Goal: Information Seeking & Learning: Check status

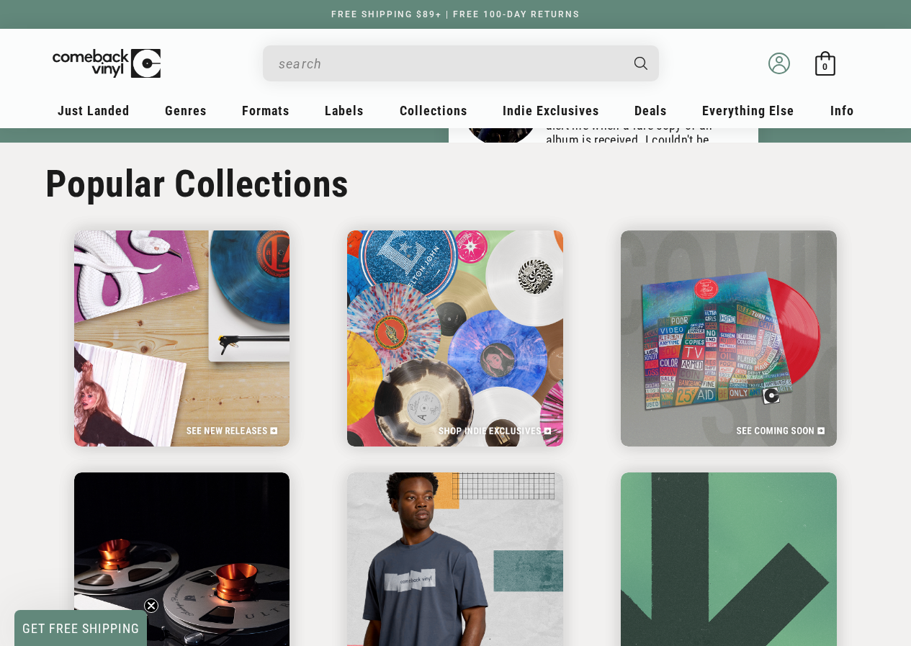
scroll to position [0, 911]
click at [776, 66] on icon at bounding box center [779, 68] width 13 height 6
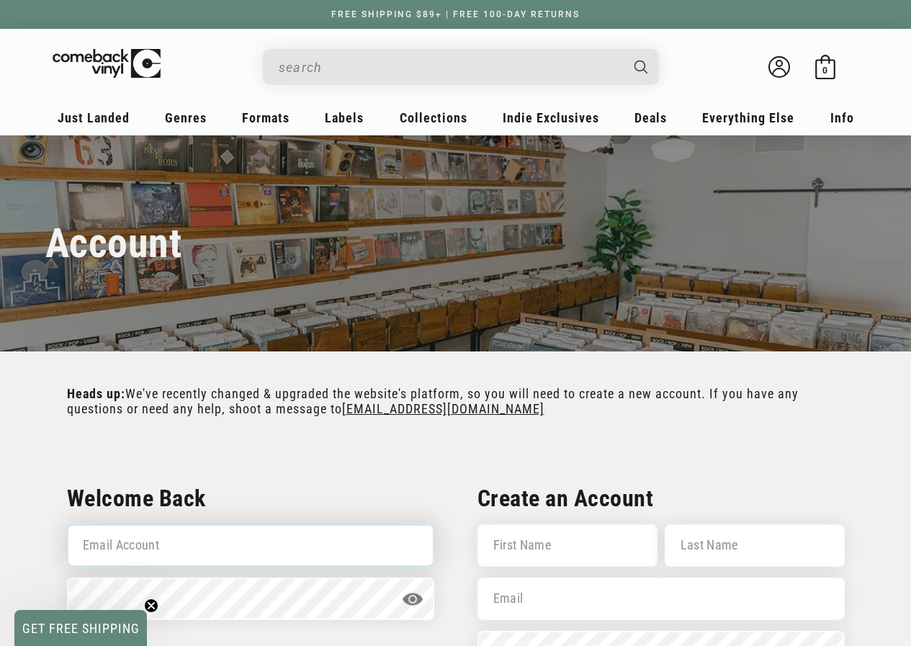
click at [139, 552] on input "Email Account" at bounding box center [250, 545] width 367 height 42
type input "gino.e.tosi2018@gmail.com"
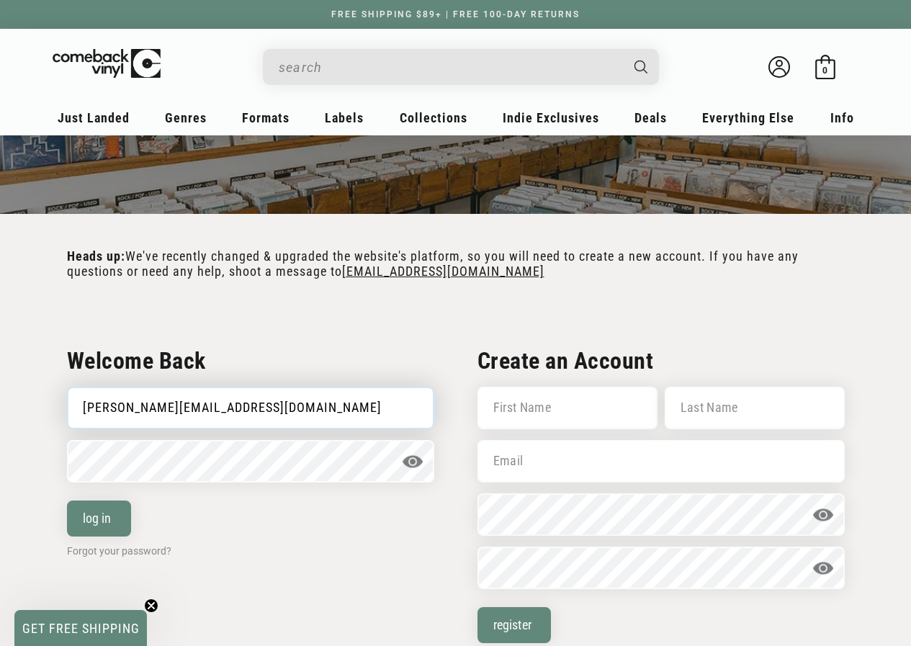
scroll to position [144, 0]
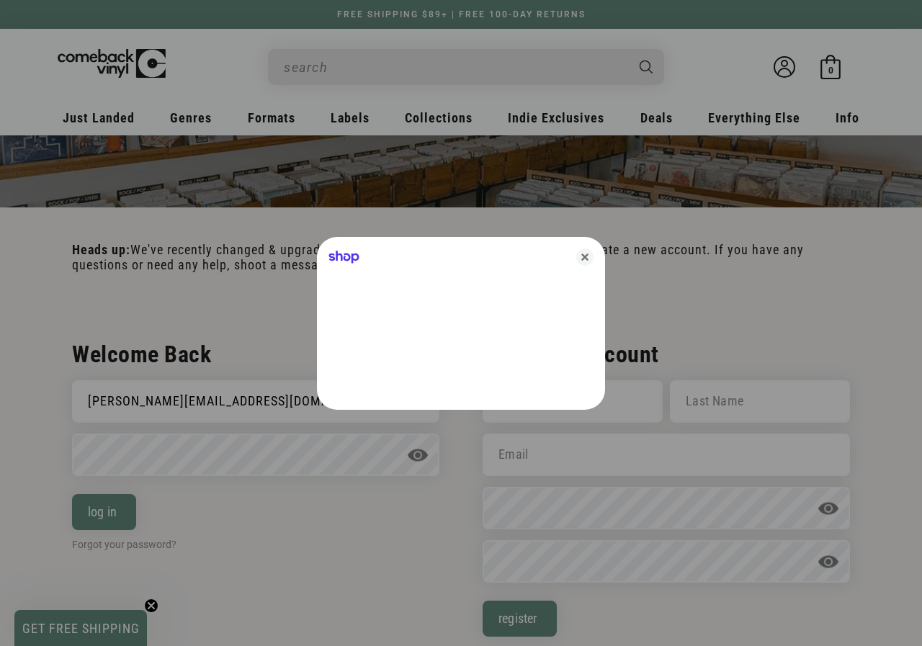
click at [125, 513] on div at bounding box center [461, 323] width 922 height 646
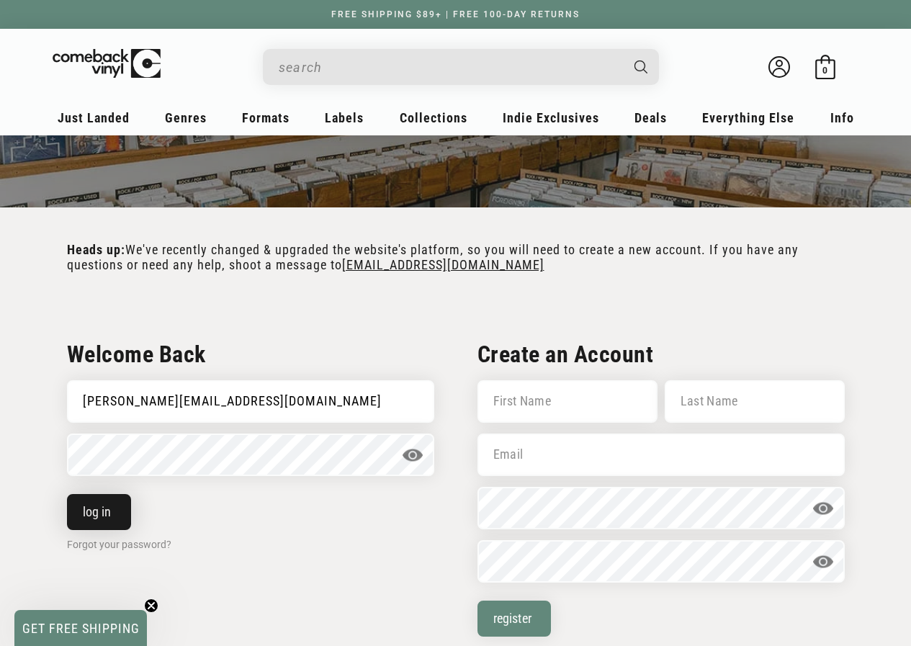
click at [92, 521] on button "log in" at bounding box center [99, 512] width 64 height 36
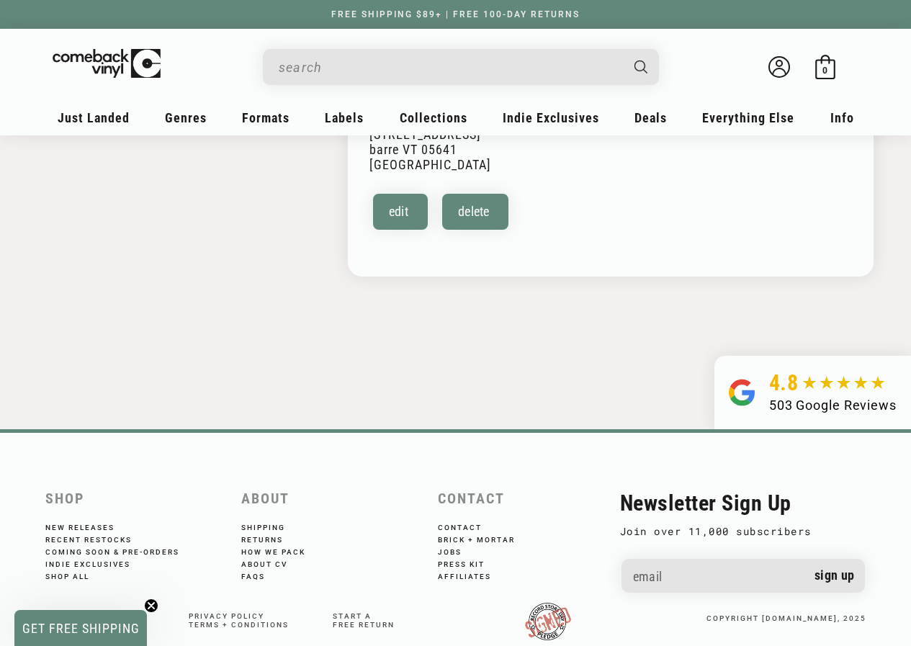
scroll to position [504, 0]
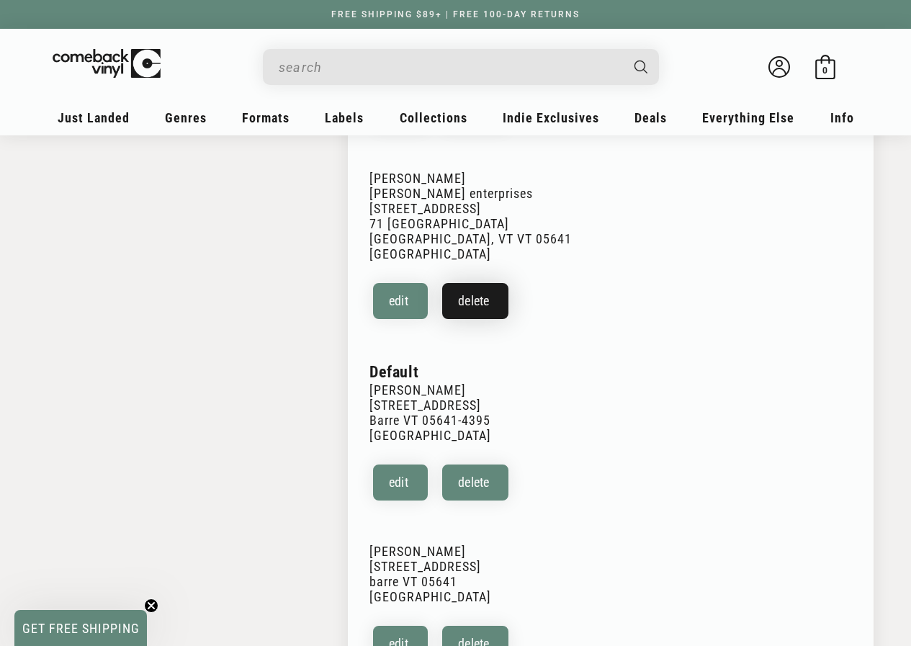
click at [477, 287] on button "Delete" at bounding box center [475, 301] width 66 height 36
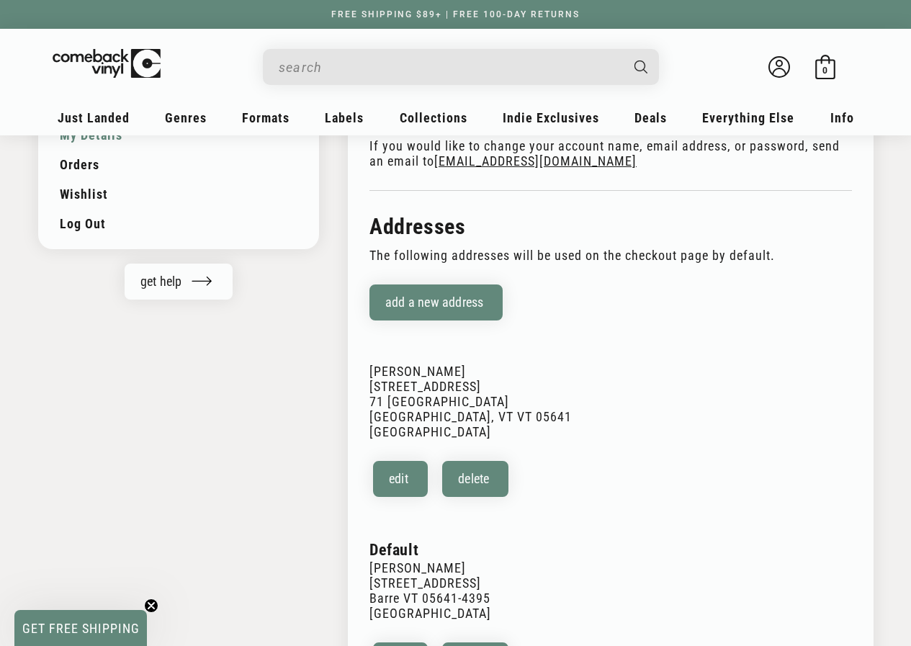
scroll to position [144, 0]
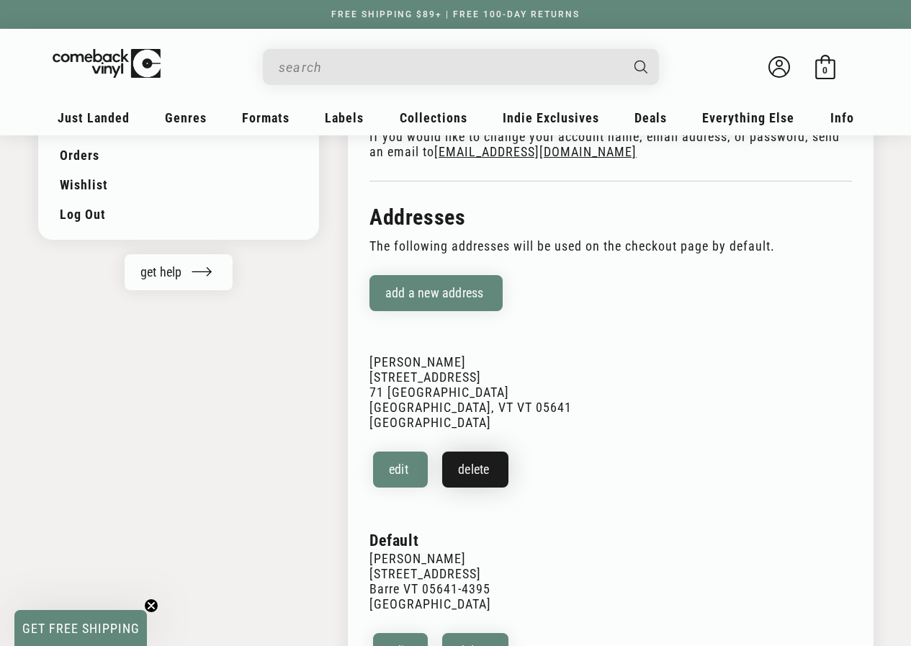
click at [489, 454] on button "Delete" at bounding box center [475, 469] width 66 height 36
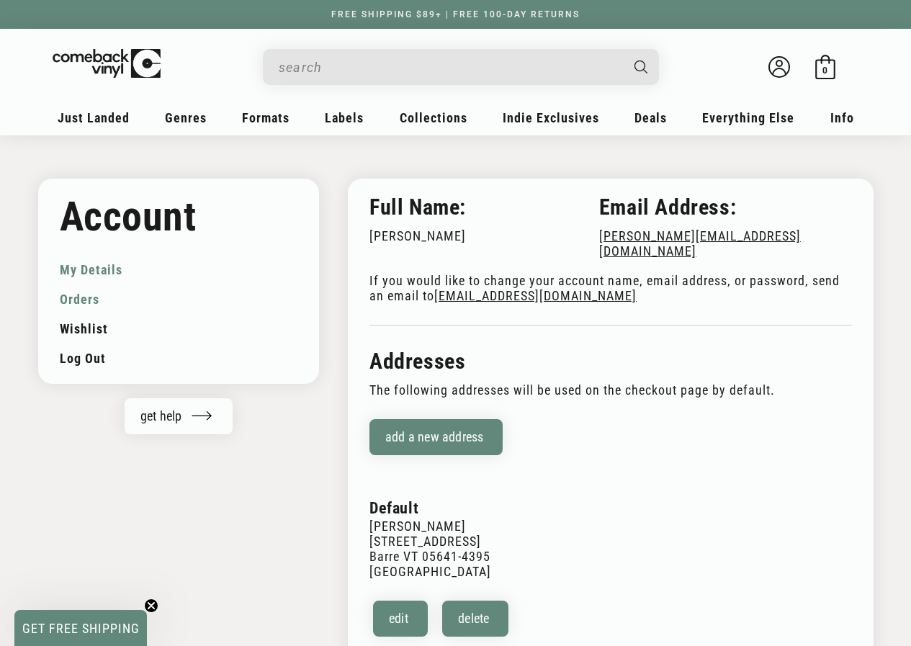
click at [86, 295] on link "Orders" at bounding box center [179, 299] width 238 height 30
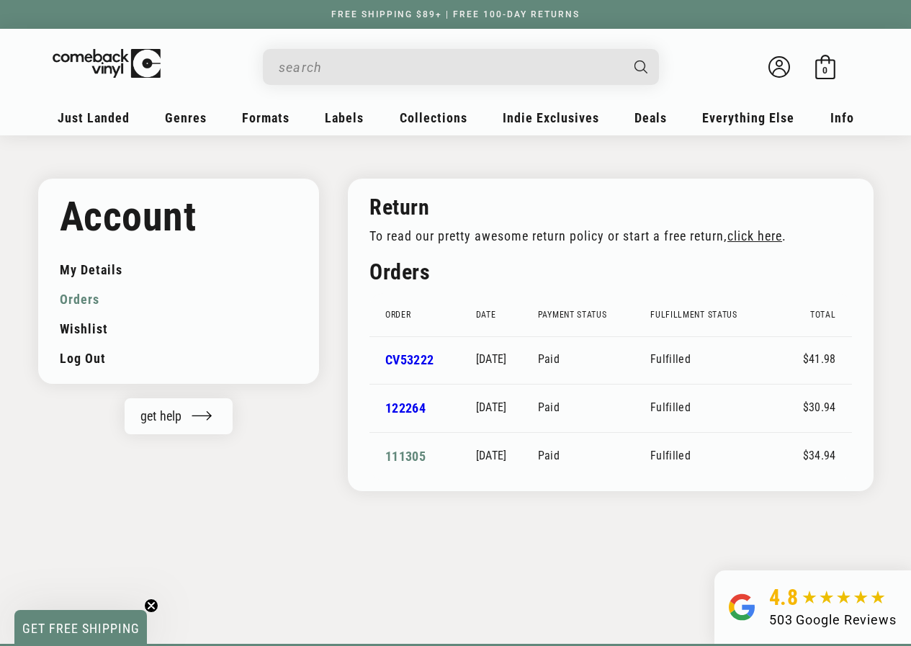
click at [415, 459] on link "111305" at bounding box center [405, 456] width 40 height 15
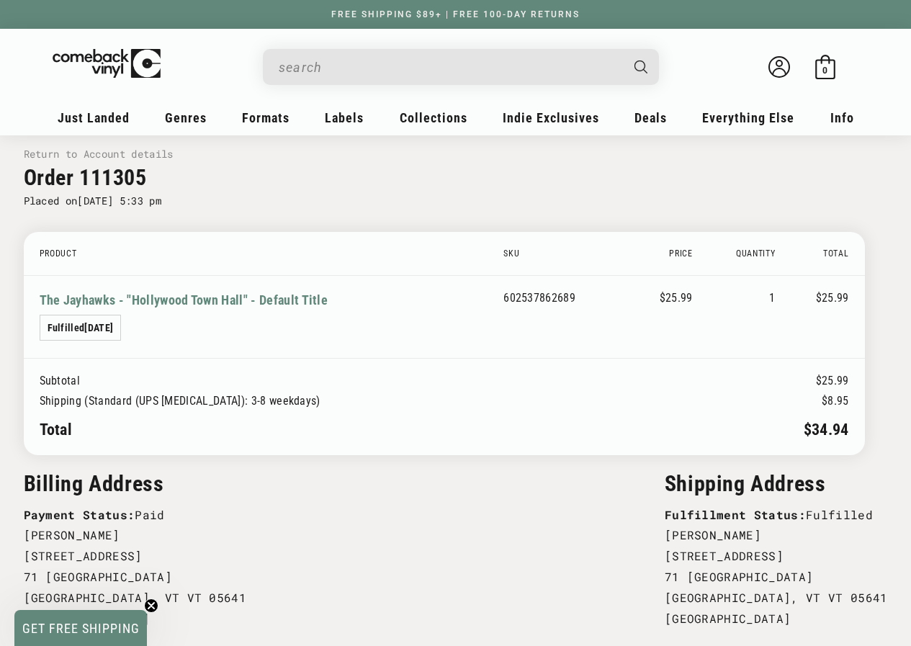
scroll to position [72, 0]
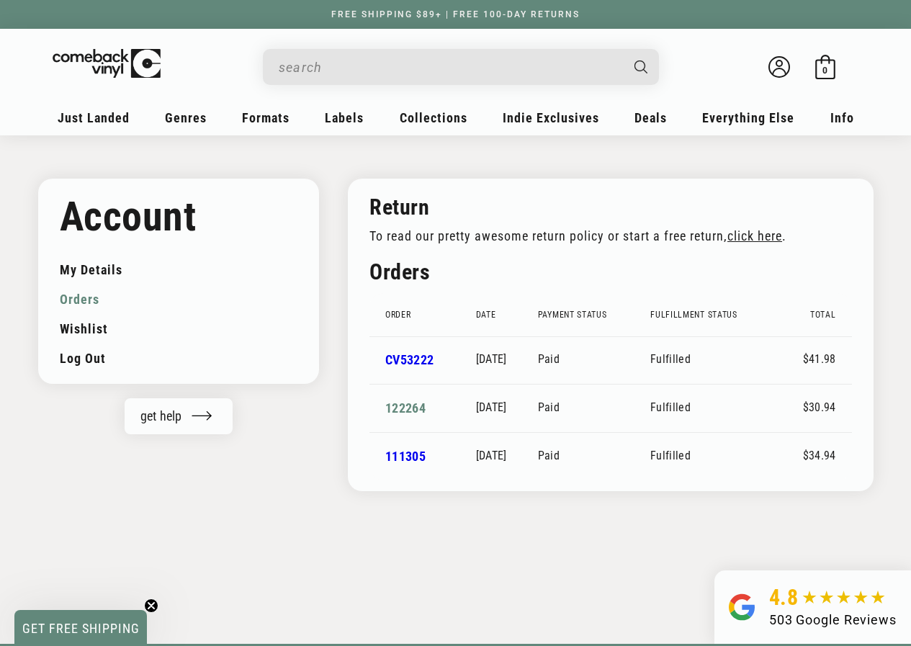
click at [420, 407] on link "122264" at bounding box center [405, 407] width 40 height 15
click at [413, 404] on link "122264" at bounding box center [405, 407] width 40 height 15
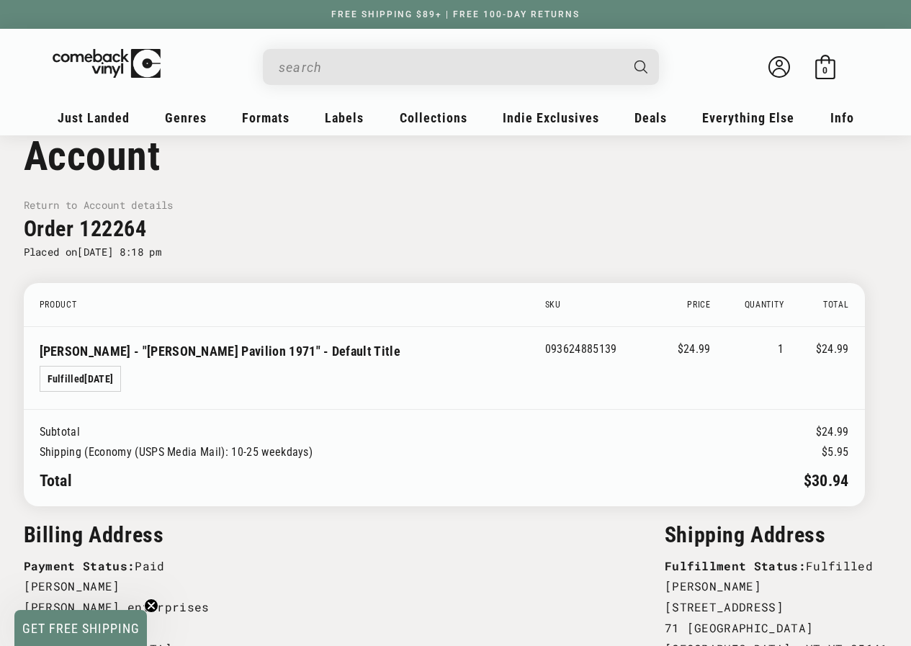
scroll to position [72, 0]
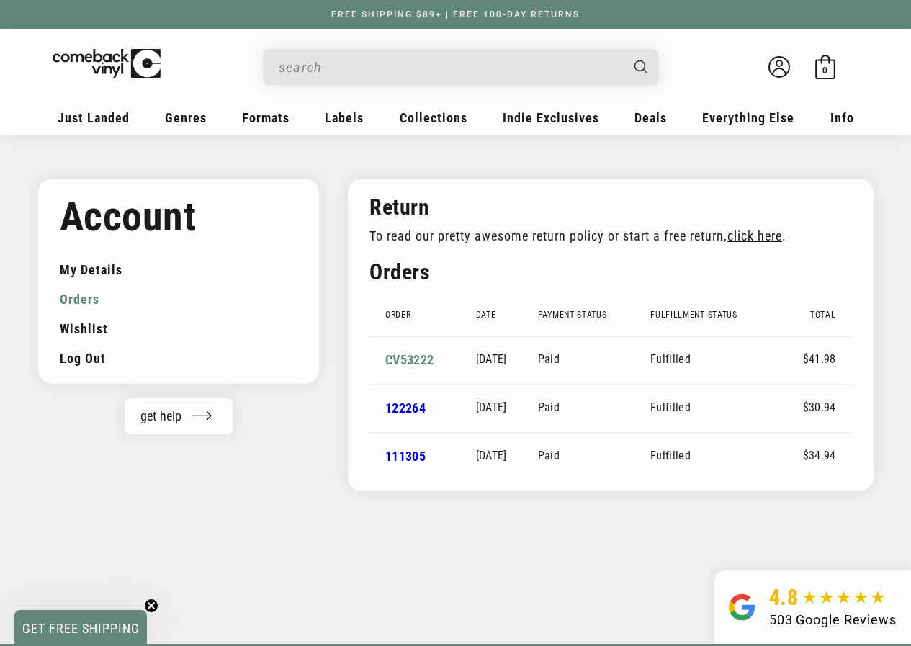
click at [408, 355] on link "CV53222" at bounding box center [409, 359] width 48 height 15
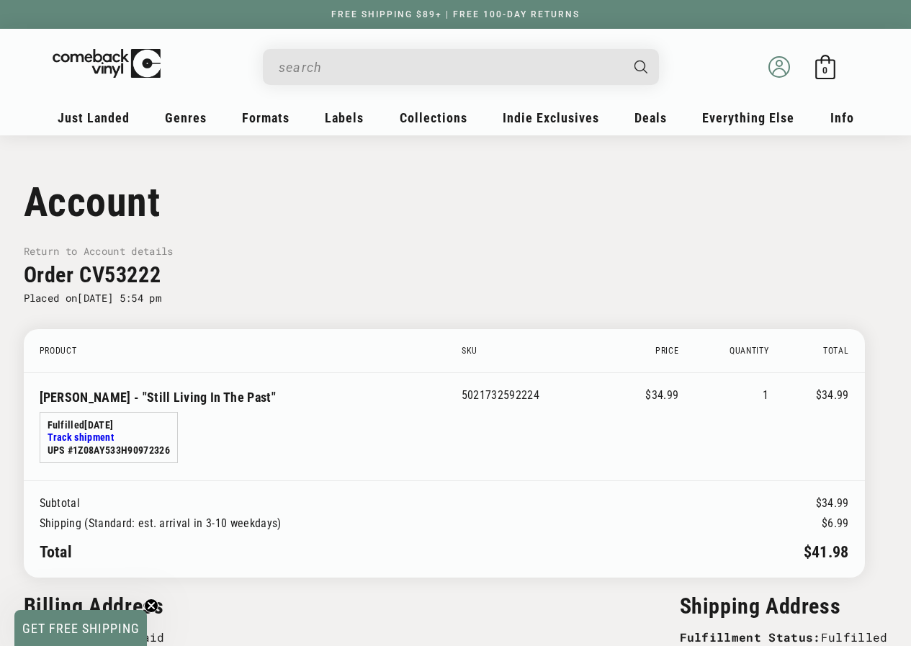
click at [781, 66] on circle at bounding box center [779, 63] width 6 height 6
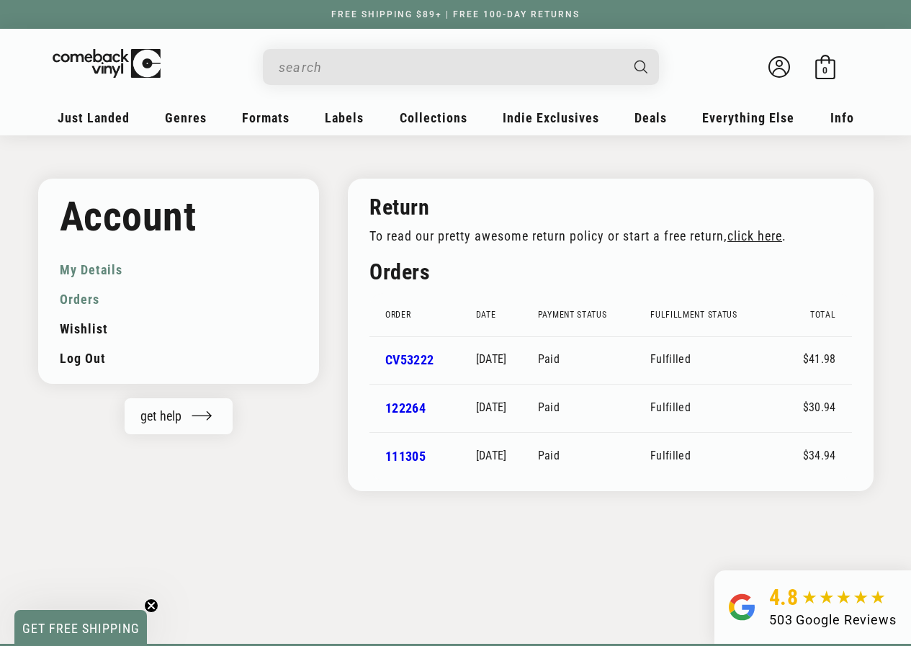
click at [96, 269] on link "My Details" at bounding box center [179, 270] width 238 height 30
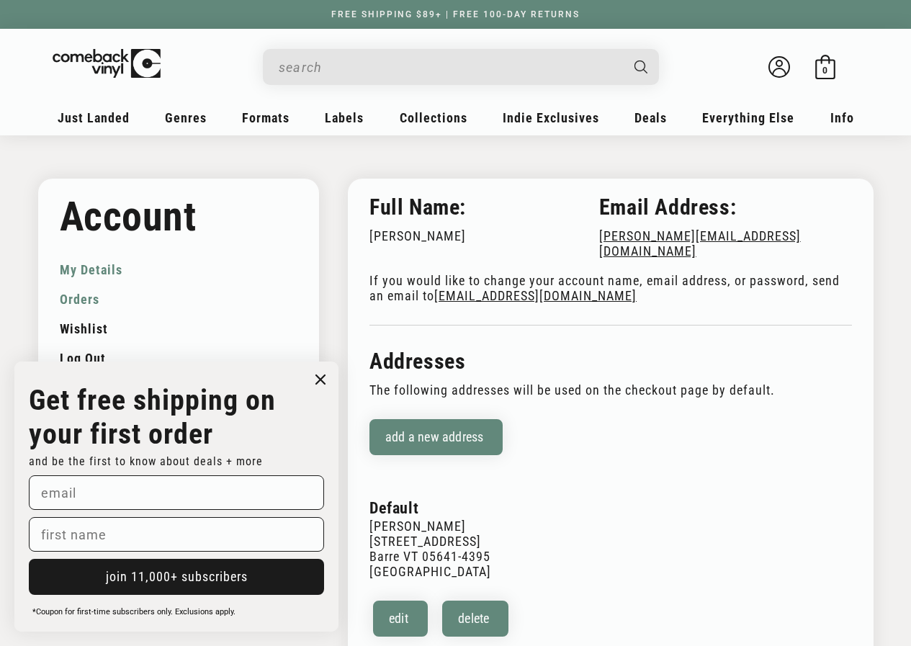
click at [91, 302] on link "Orders" at bounding box center [179, 299] width 238 height 30
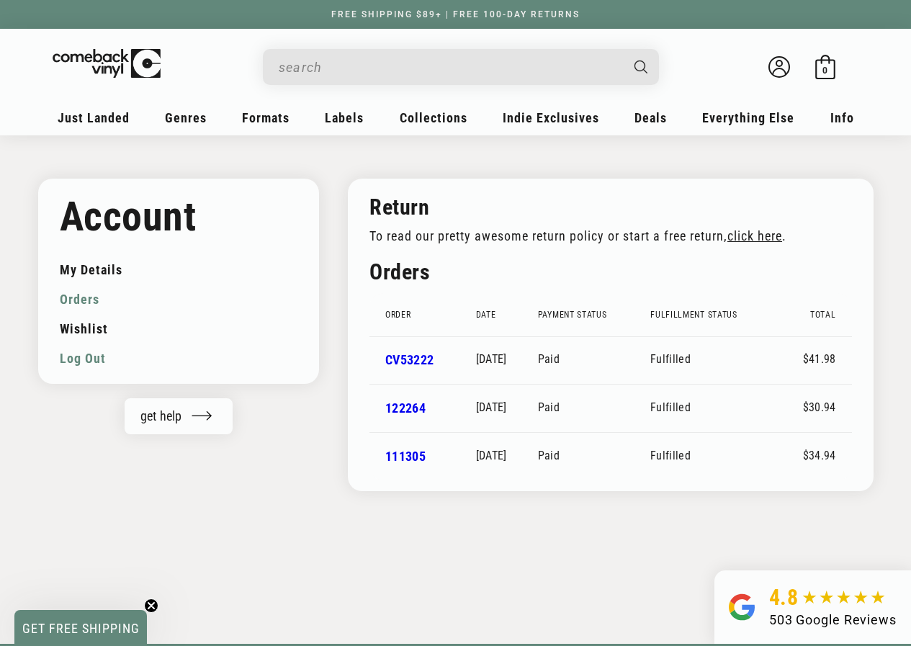
click at [83, 363] on link "Log out" at bounding box center [179, 358] width 238 height 30
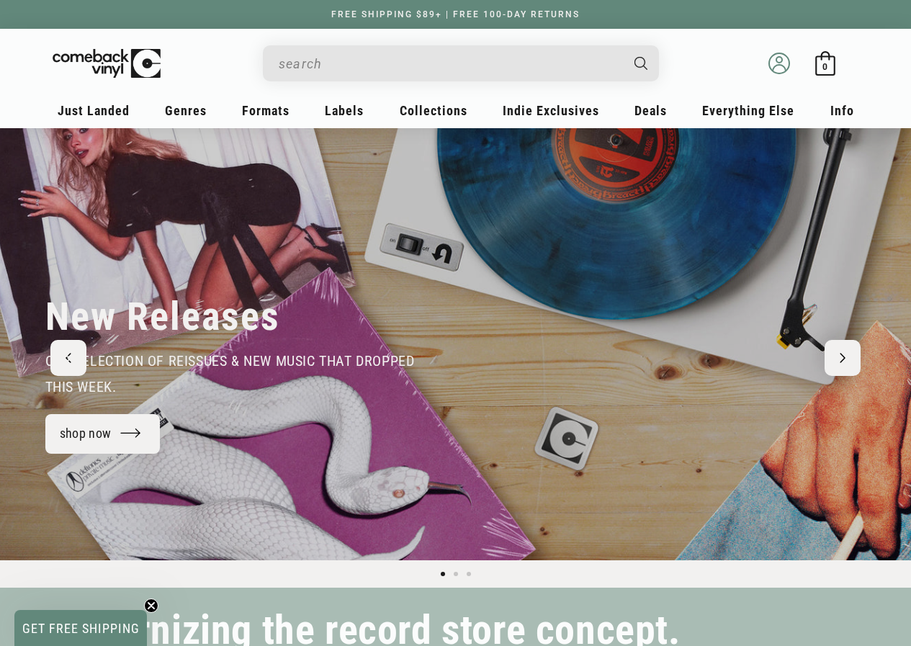
click at [780, 62] on circle at bounding box center [779, 60] width 6 height 6
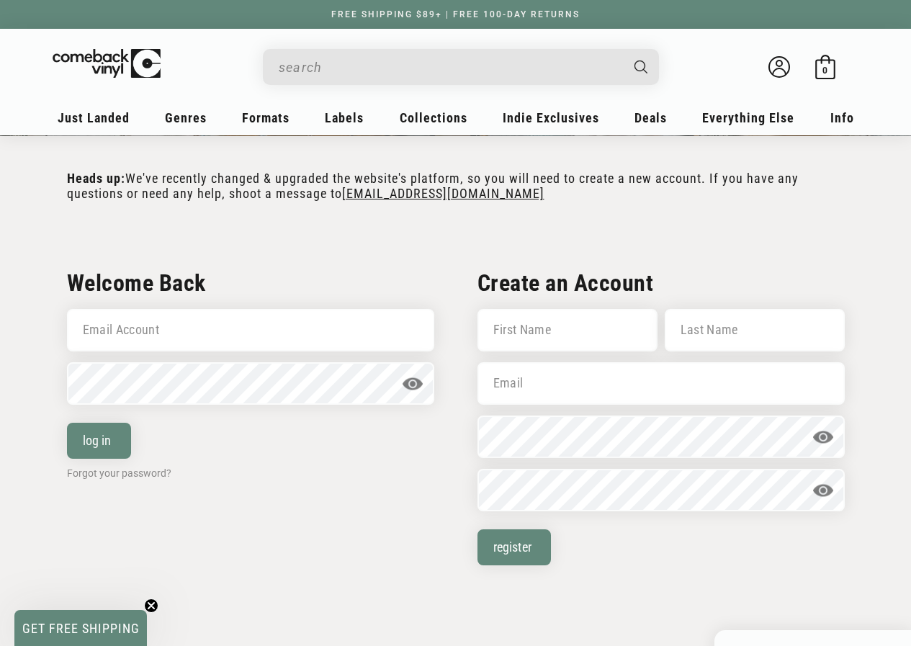
scroll to position [216, 0]
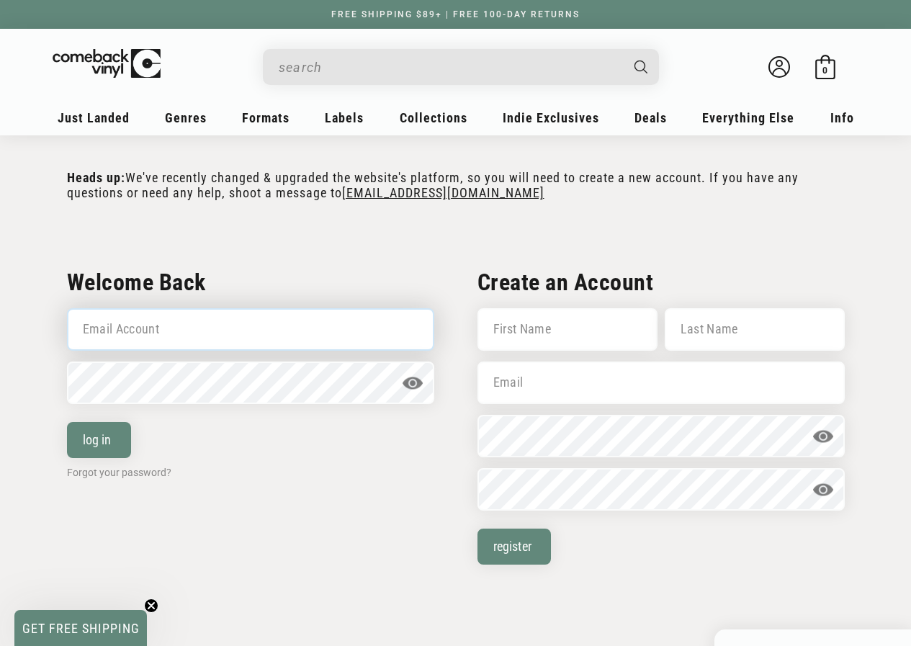
click at [228, 338] on input "Email Account" at bounding box center [250, 329] width 367 height 42
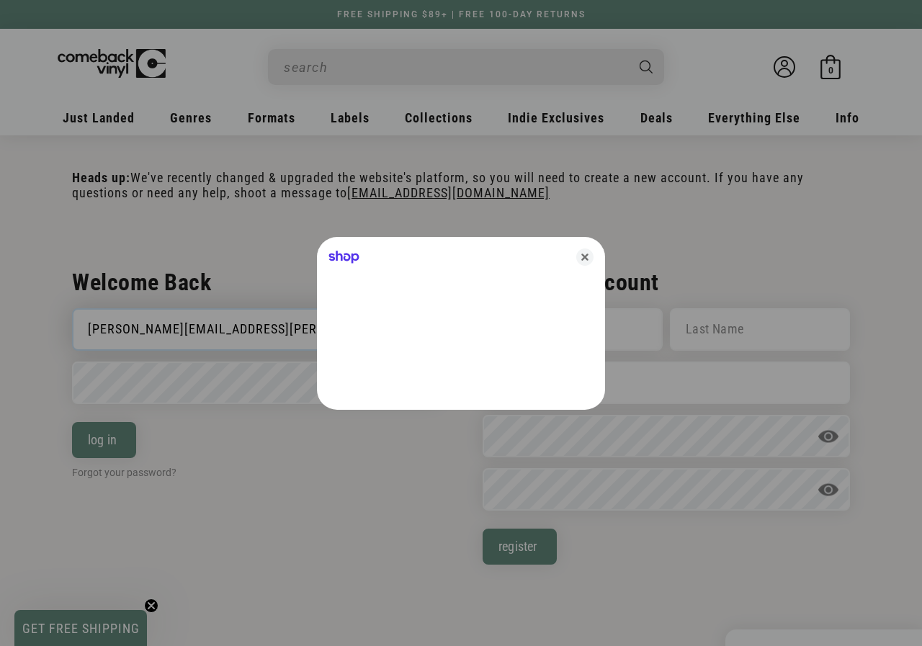
type input "[PERSON_NAME][EMAIL_ADDRESS][PERSON_NAME][DOMAIN_NAME]"
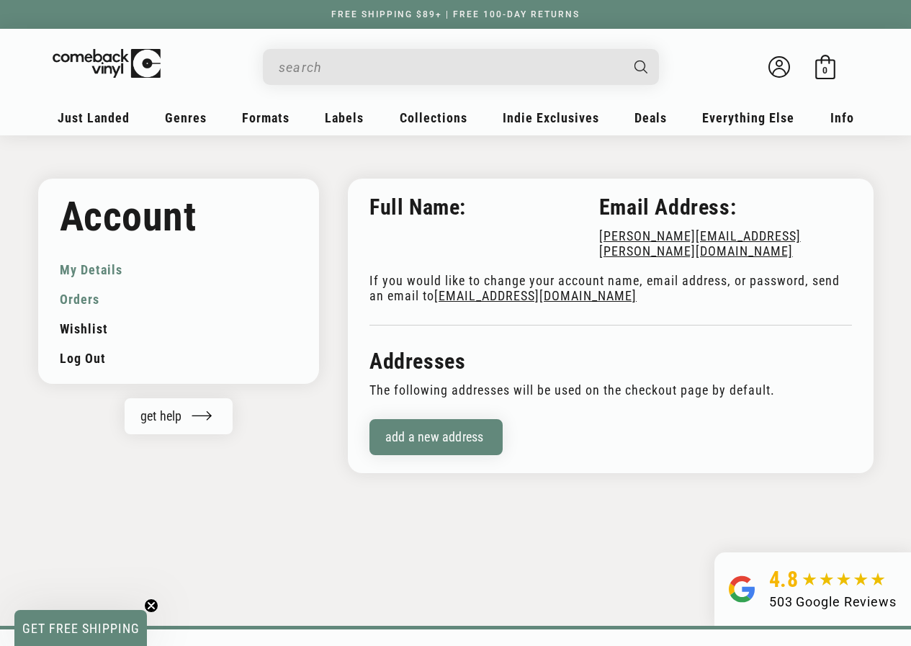
click at [75, 299] on link "Orders" at bounding box center [179, 299] width 238 height 30
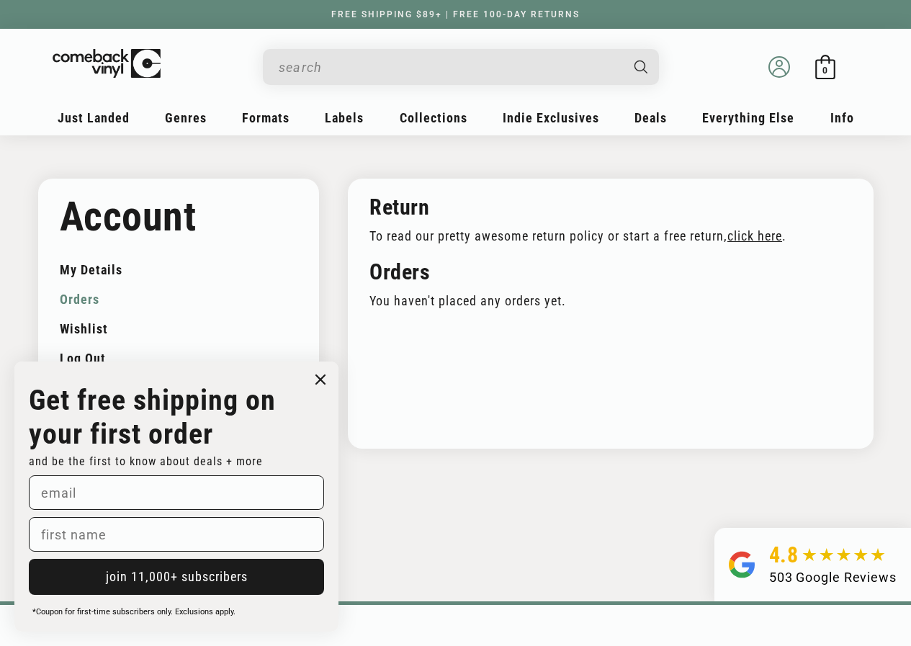
click at [776, 69] on icon at bounding box center [779, 71] width 13 height 6
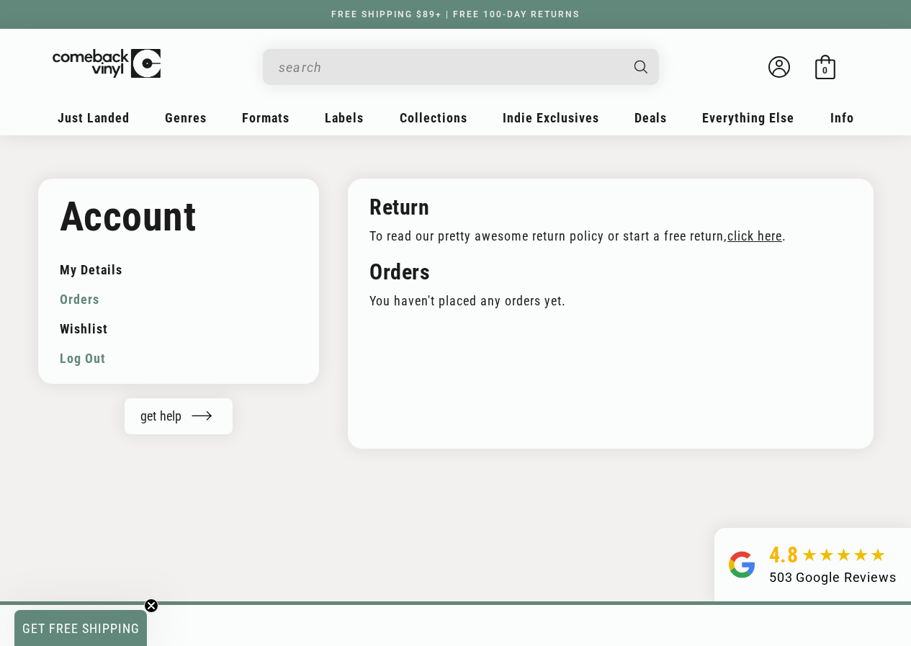
click at [89, 358] on link "Log out" at bounding box center [179, 358] width 238 height 30
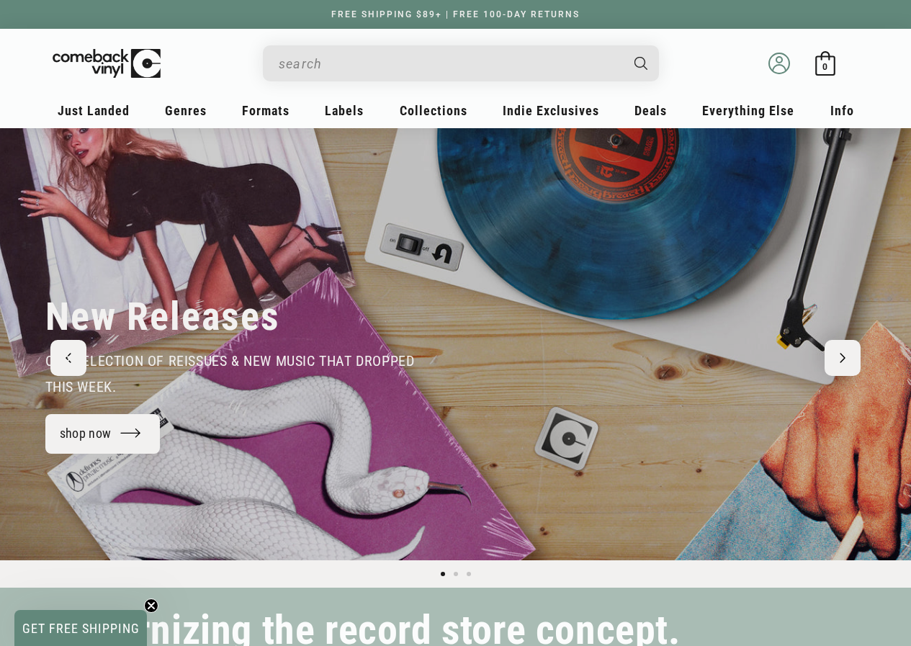
click at [776, 66] on icon at bounding box center [779, 64] width 22 height 22
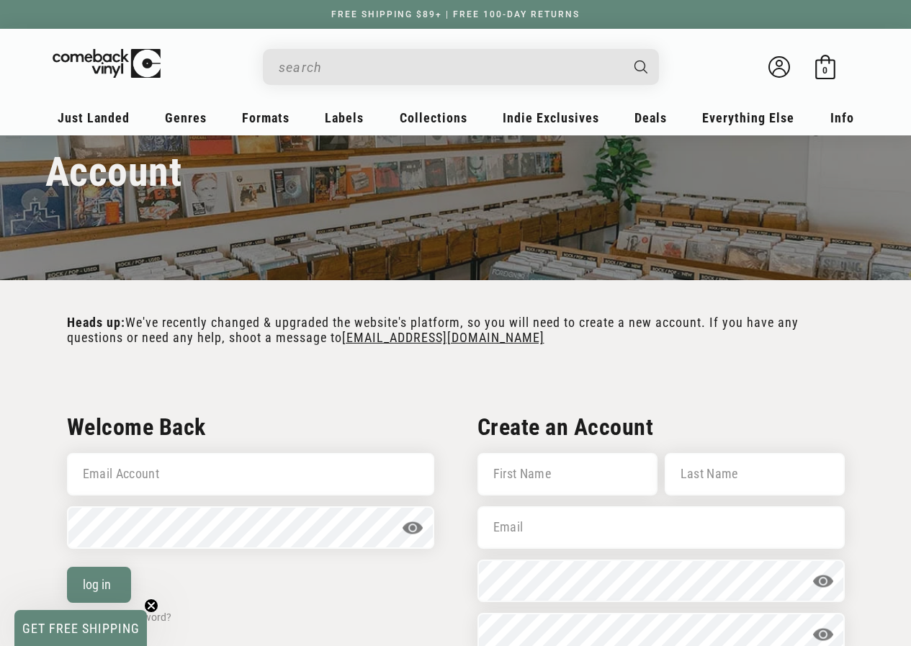
scroll to position [72, 0]
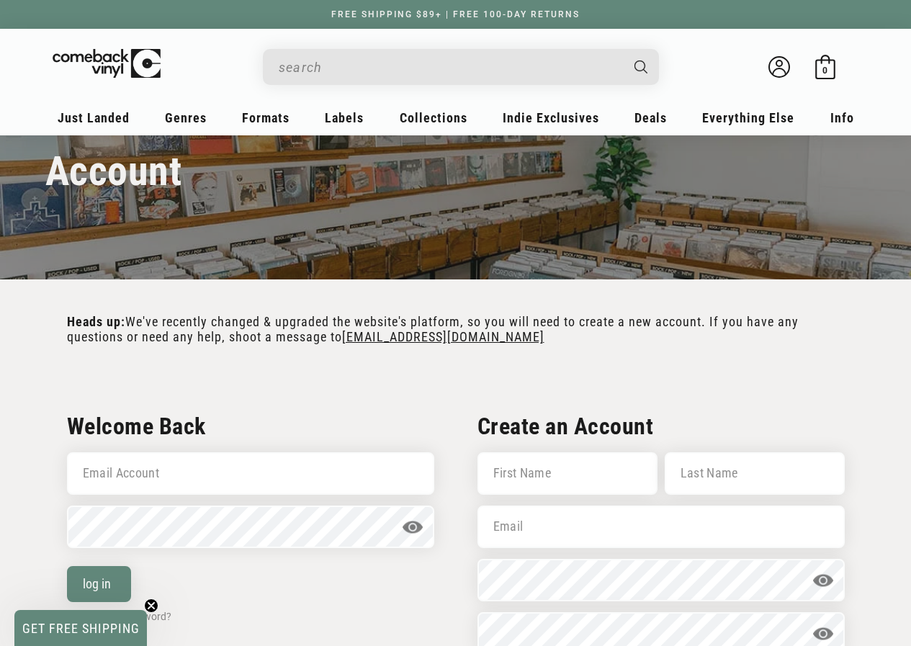
drag, startPoint x: 265, startPoint y: 329, endPoint x: 205, endPoint y: 395, distance: 89.7
click at [190, 477] on input "Email Account" at bounding box center [250, 473] width 367 height 42
type input "[PERSON_NAME][EMAIL_ADDRESS][DOMAIN_NAME]"
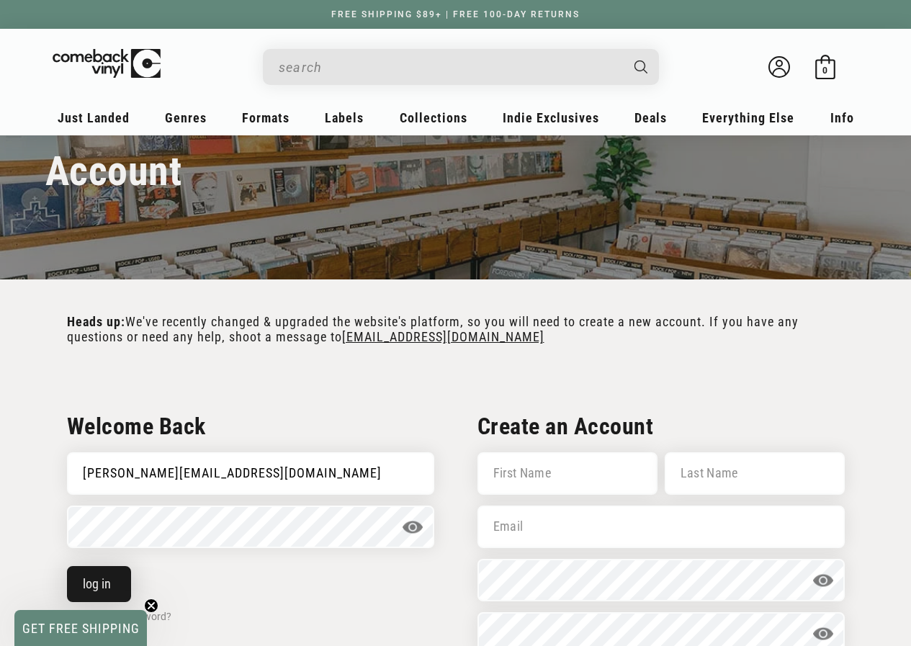
click at [114, 585] on button "log in" at bounding box center [99, 584] width 64 height 36
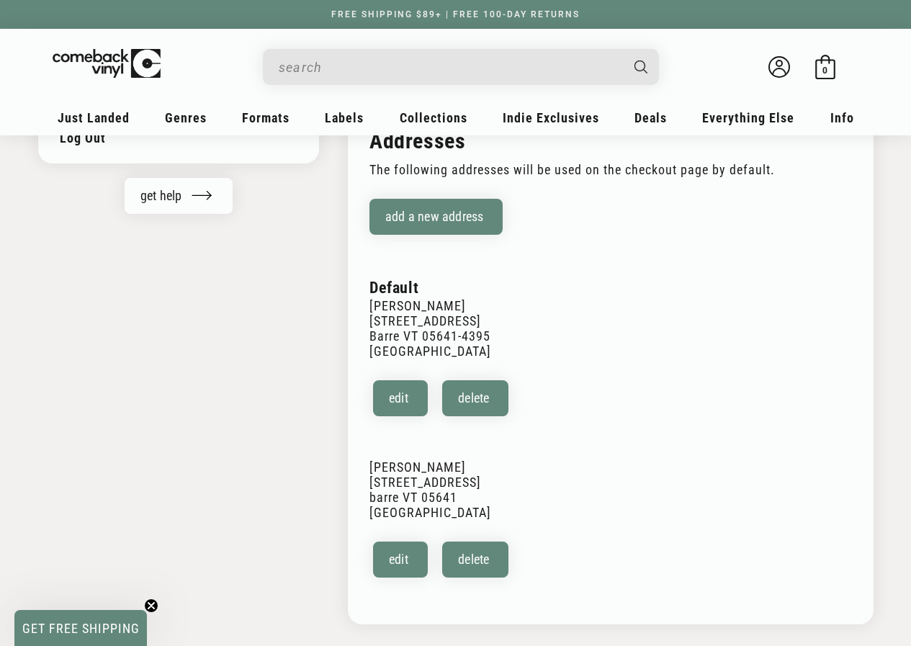
scroll to position [288, 0]
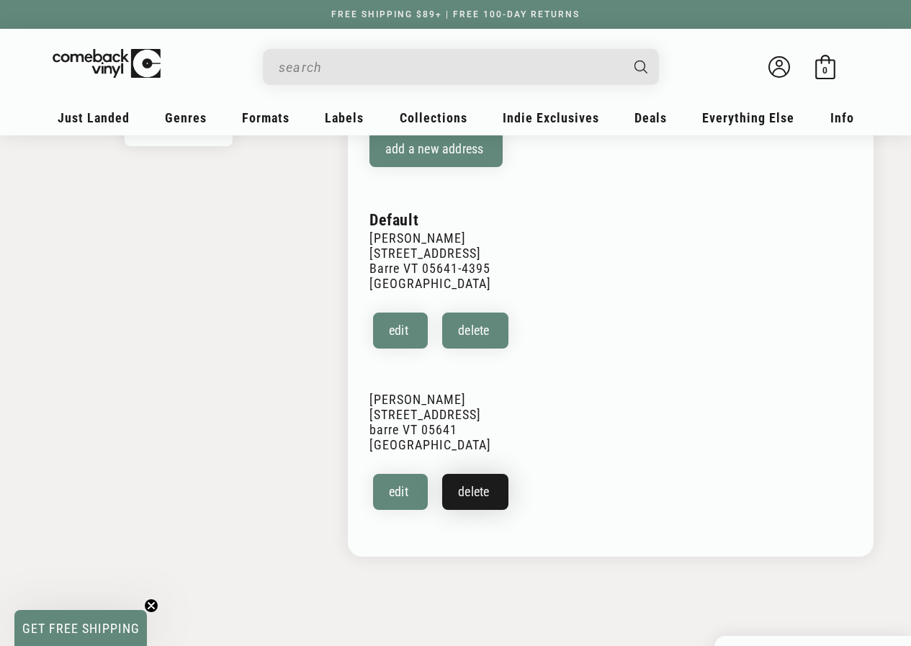
click at [478, 483] on button "Delete" at bounding box center [475, 492] width 66 height 36
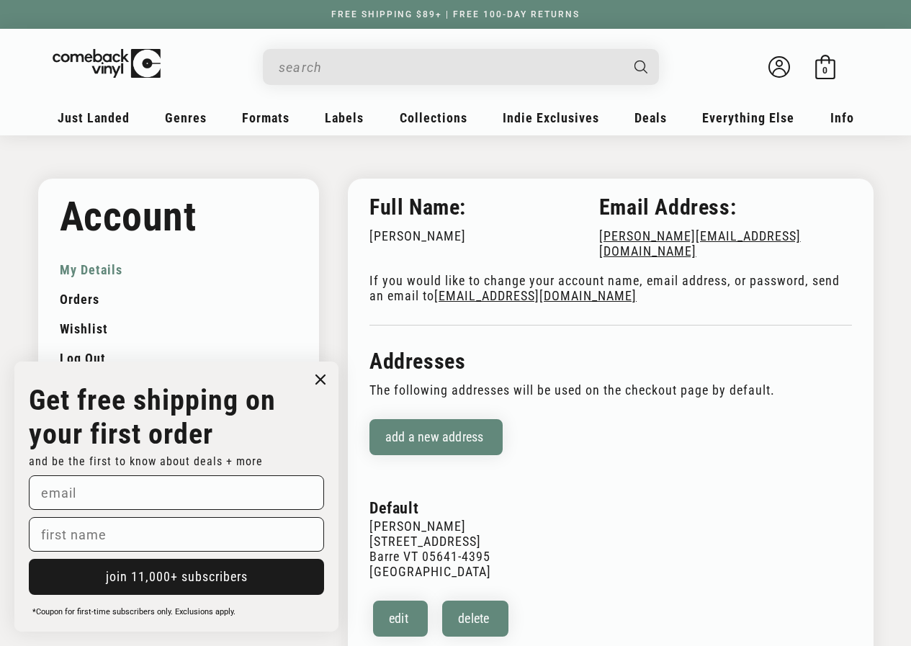
click at [324, 379] on circle "Close dialog" at bounding box center [320, 379] width 21 height 21
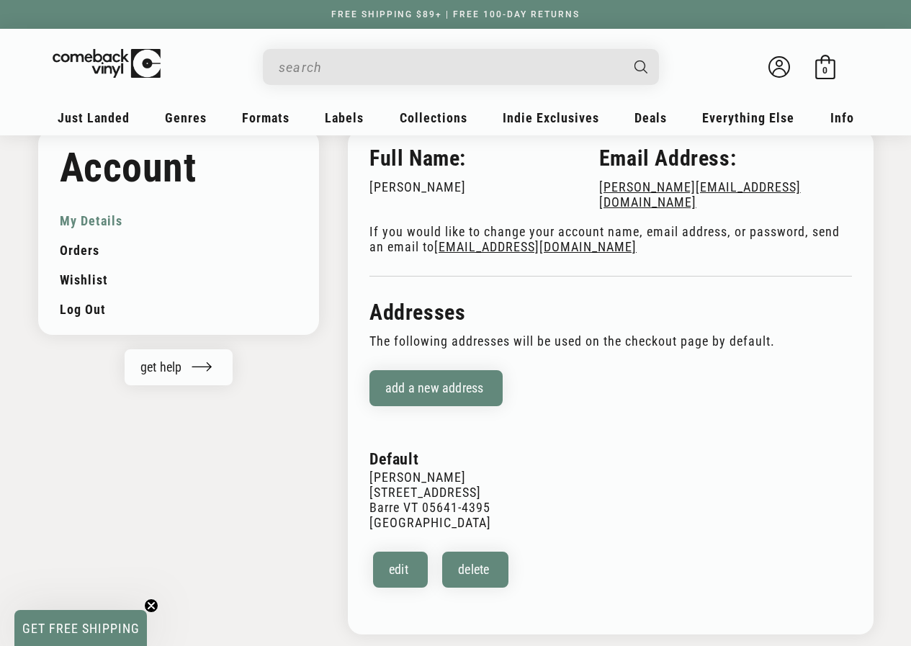
scroll to position [72, 0]
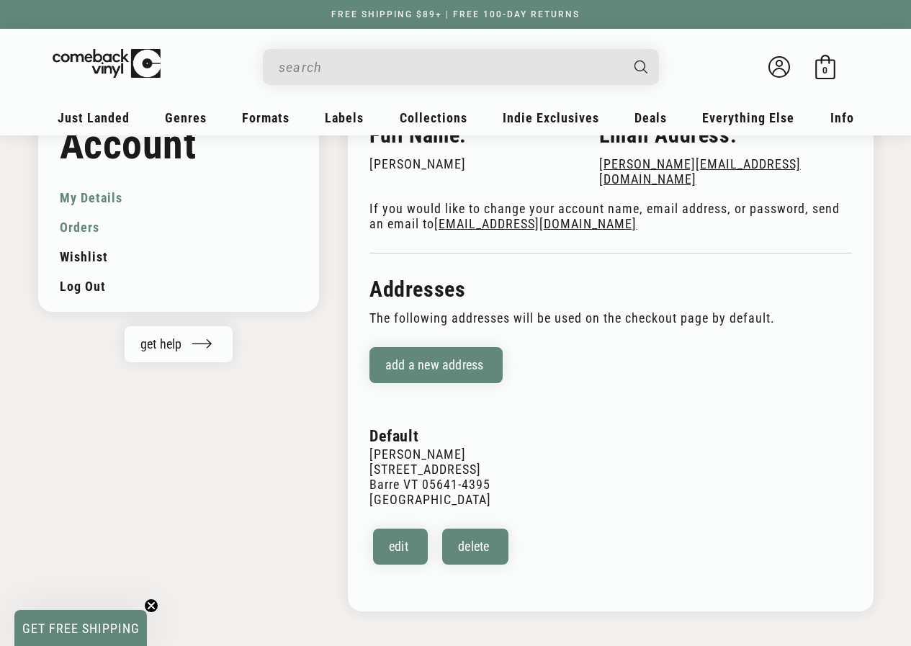
click at [80, 225] on link "Orders" at bounding box center [179, 227] width 238 height 30
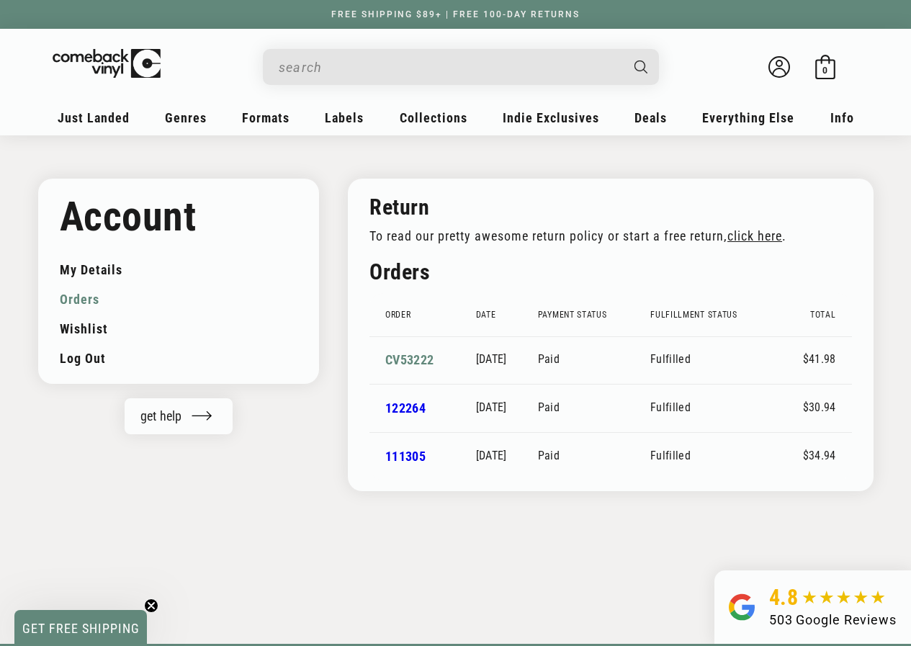
click at [407, 359] on link "CV53222" at bounding box center [409, 359] width 48 height 15
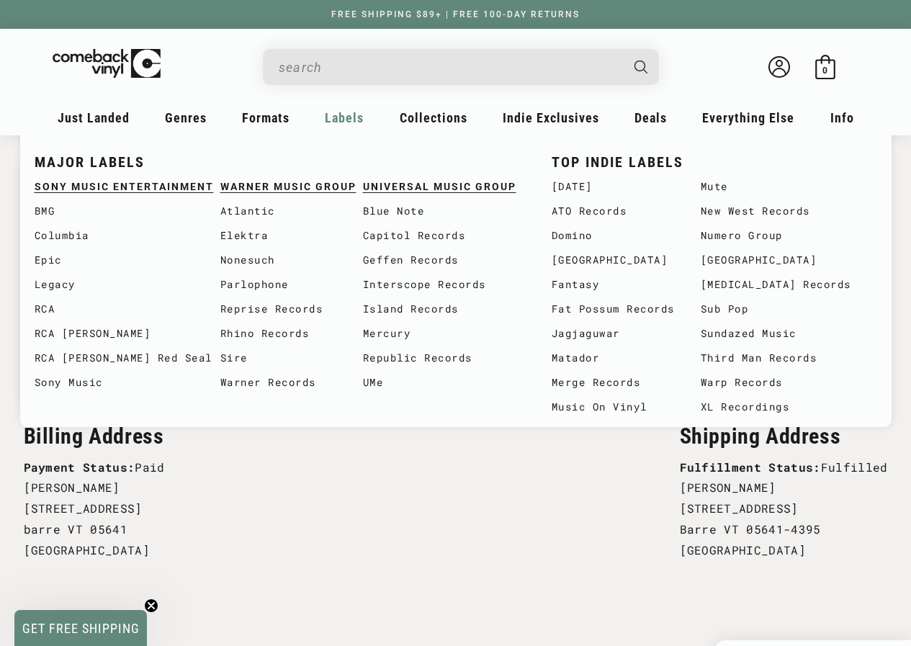
scroll to position [144, 0]
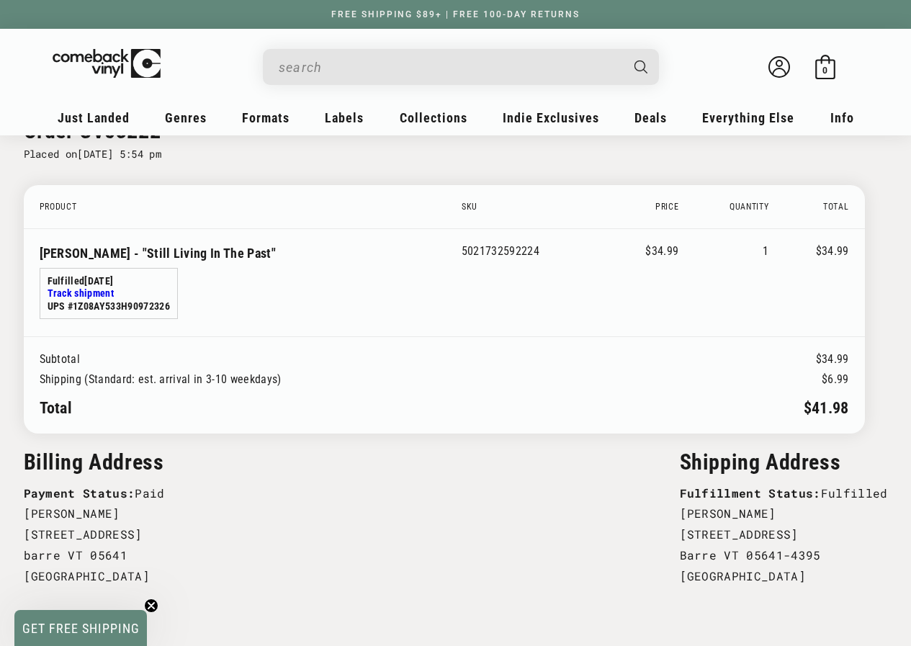
click at [345, 63] on input "When autocomplete results are available use up and down arrows to review and en…" at bounding box center [449, 68] width 341 height 30
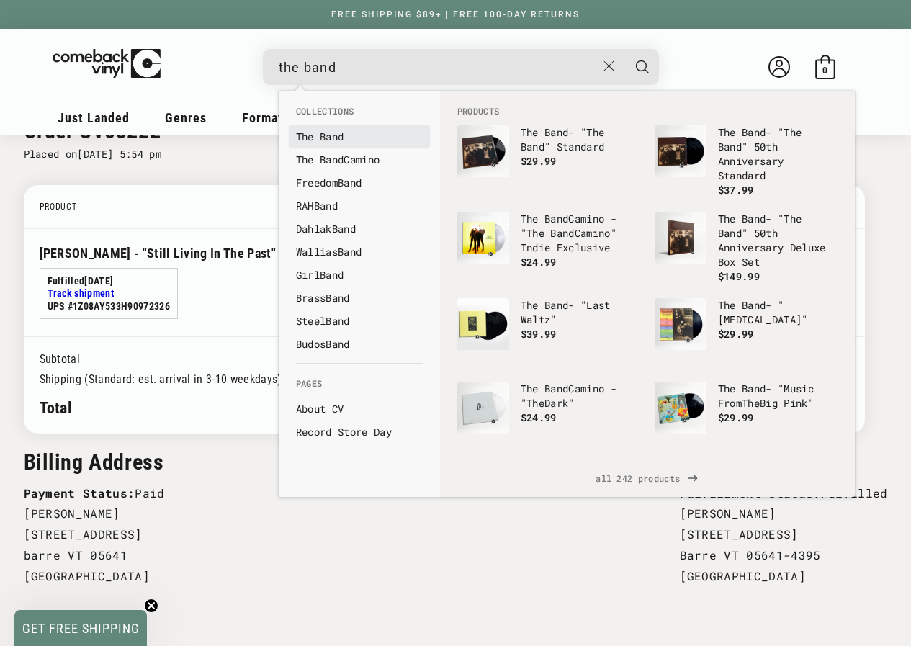
type input "the band"
click at [325, 133] on b "Band" at bounding box center [332, 137] width 24 height 14
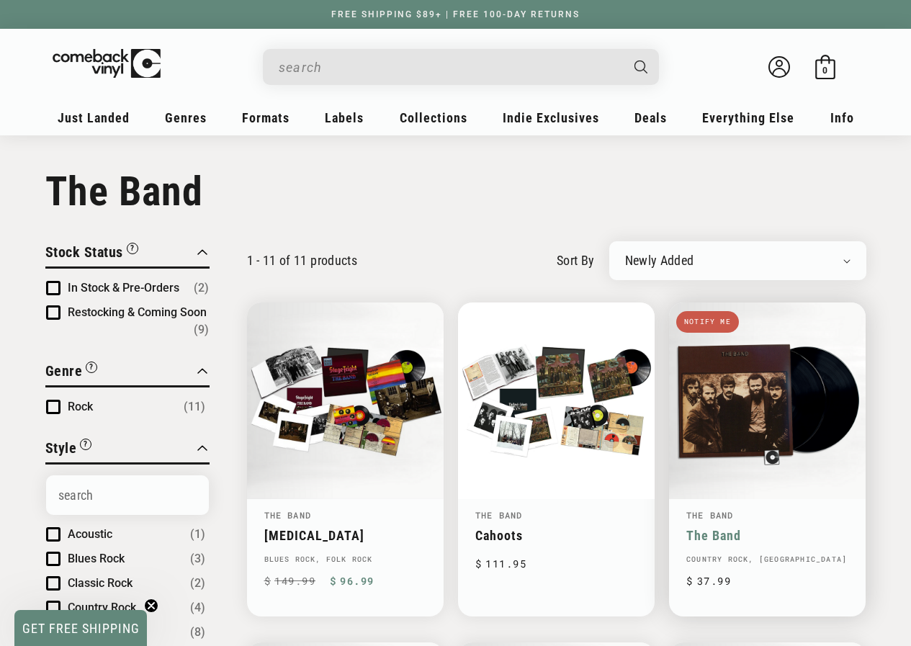
click at [760, 528] on link "The Band" at bounding box center [767, 535] width 162 height 15
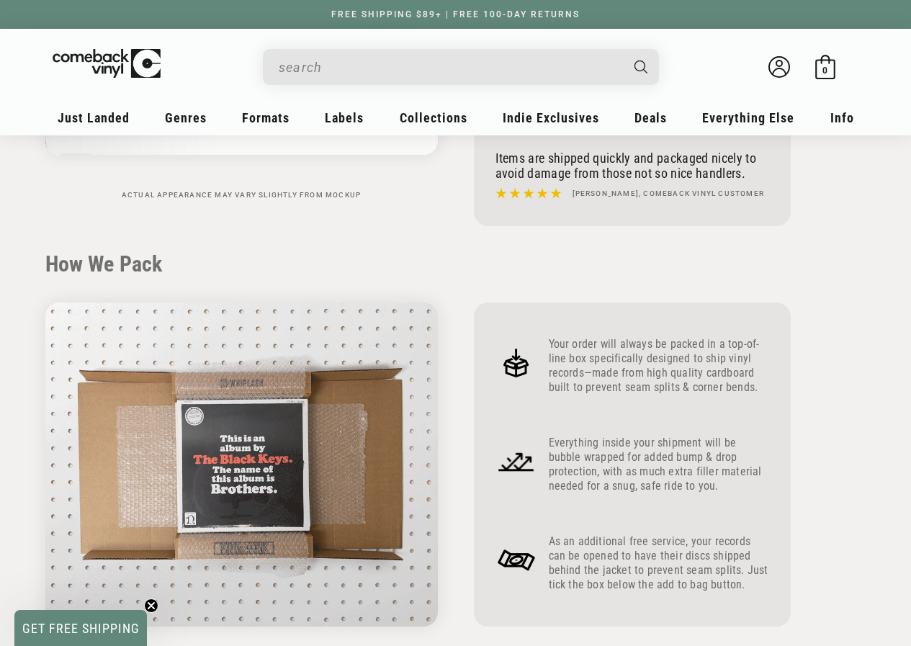
scroll to position [504, 0]
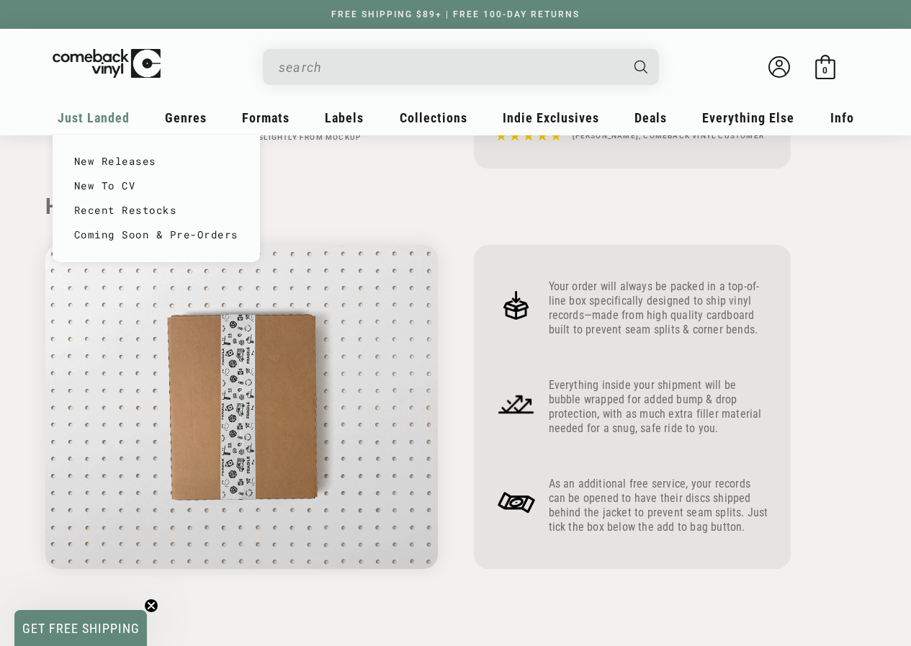
click at [115, 118] on span "Just Landed" at bounding box center [94, 117] width 72 height 15
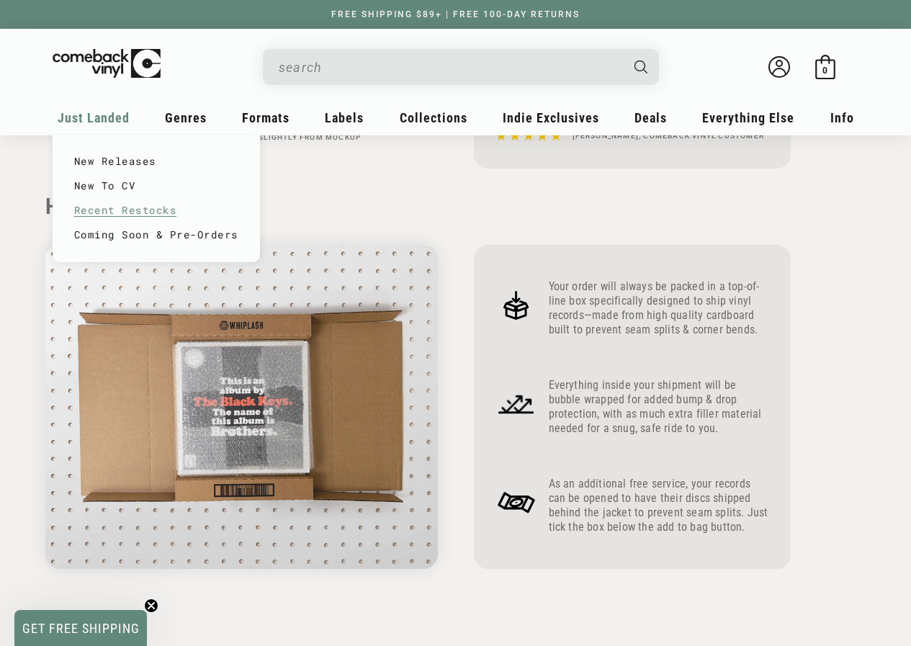
click at [101, 210] on link "Recent Restocks" at bounding box center [156, 210] width 164 height 24
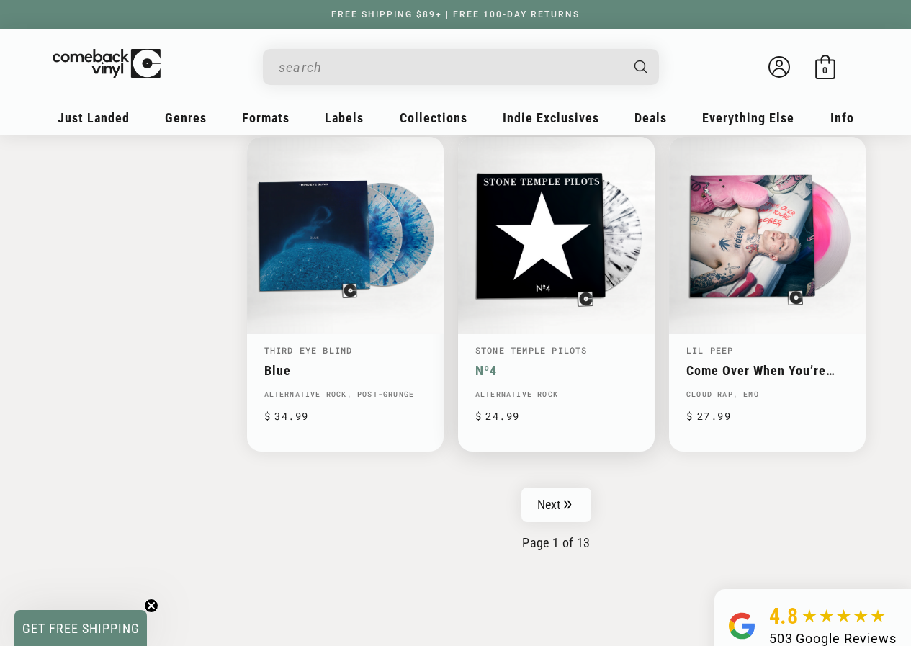
scroll to position [2304, 0]
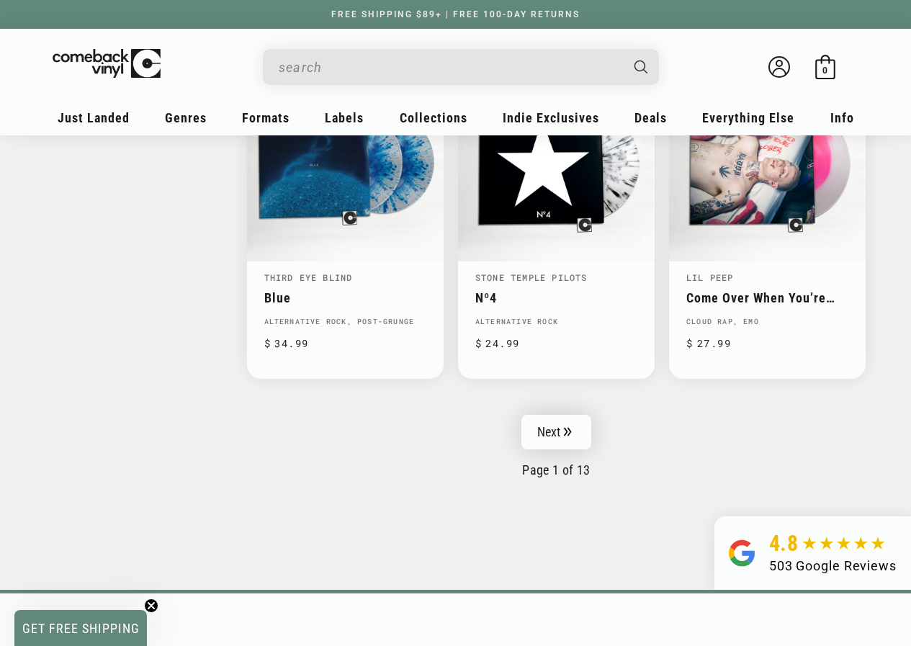
click at [546, 426] on link "Next" at bounding box center [556, 432] width 71 height 35
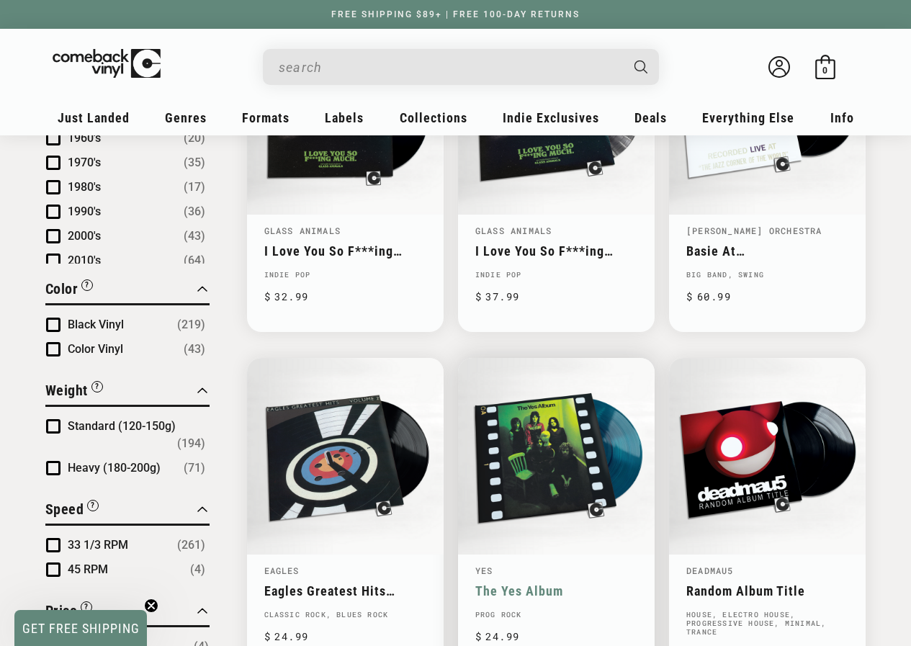
scroll to position [1008, 0]
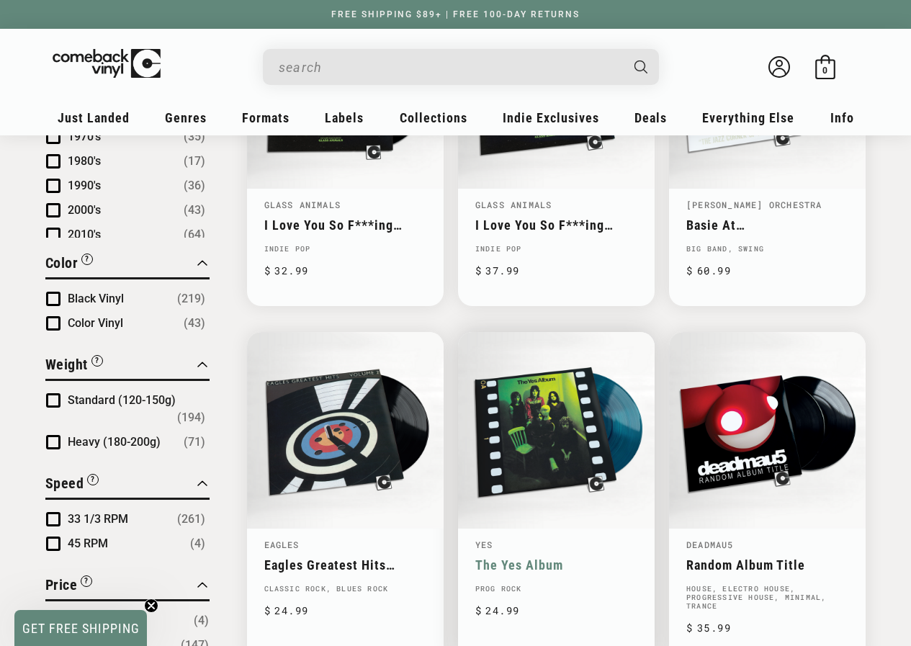
click at [485, 557] on link "The Yes Album" at bounding box center [556, 564] width 162 height 15
